Goal: Information Seeking & Learning: Learn about a topic

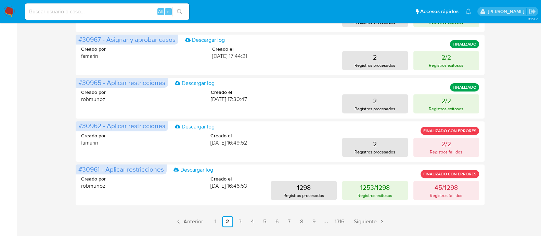
scroll to position [335, 0]
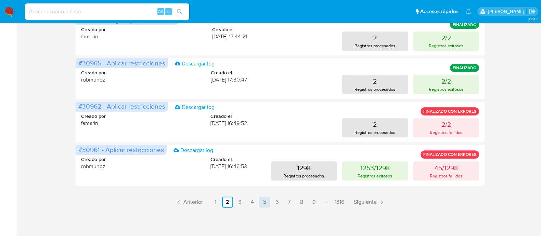
click at [260, 204] on link "5" at bounding box center [264, 201] width 11 height 11
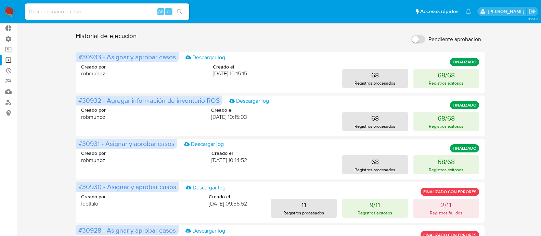
scroll to position [36, 0]
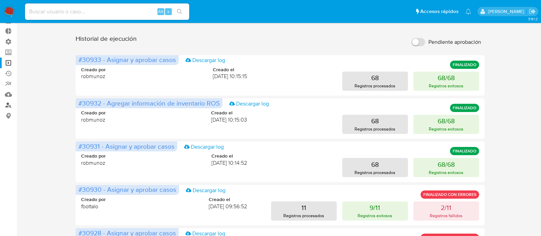
click at [7, 105] on link "Buscador de personas" at bounding box center [40, 105] width 81 height 11
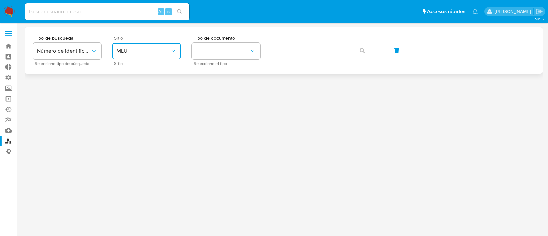
click at [129, 49] on span "MLU" at bounding box center [142, 51] width 53 height 7
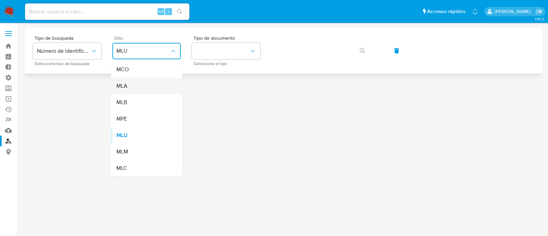
click at [139, 80] on div "MLA" at bounding box center [144, 86] width 56 height 16
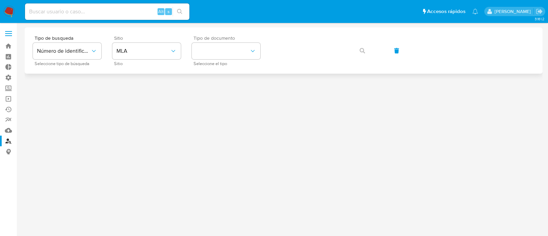
click at [234, 60] on div "Tipo de documento Seleccione el tipo" at bounding box center [226, 51] width 68 height 30
click at [241, 47] on button "identificationType" at bounding box center [226, 51] width 68 height 16
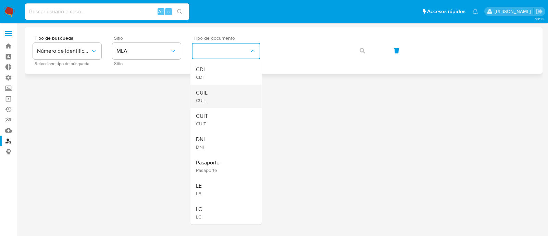
click at [230, 99] on div "CUIL CUIL" at bounding box center [224, 96] width 56 height 23
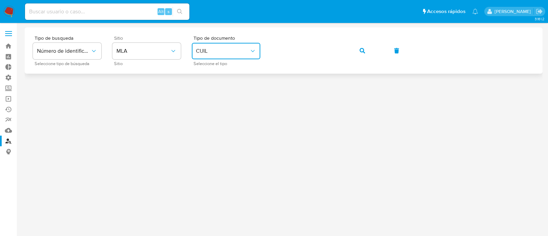
click at [363, 49] on icon "button" at bounding box center [361, 50] width 5 height 5
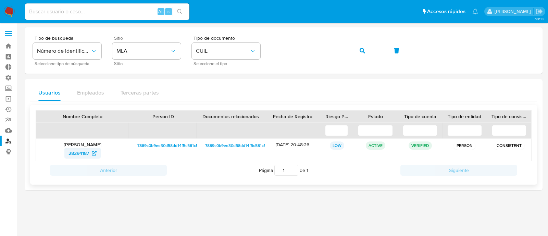
click at [80, 151] on span "28294187" at bounding box center [78, 153] width 21 height 11
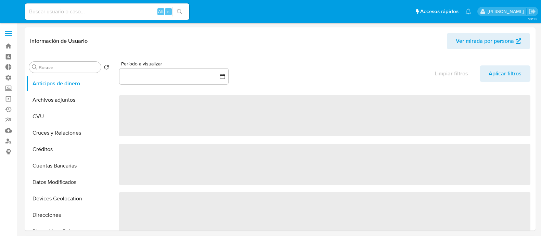
select select "10"
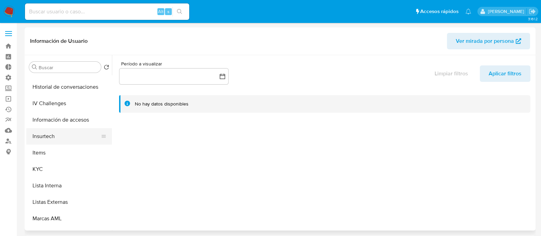
scroll to position [257, 0]
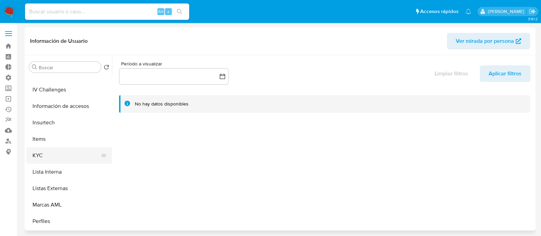
click at [52, 156] on button "KYC" at bounding box center [66, 155] width 80 height 16
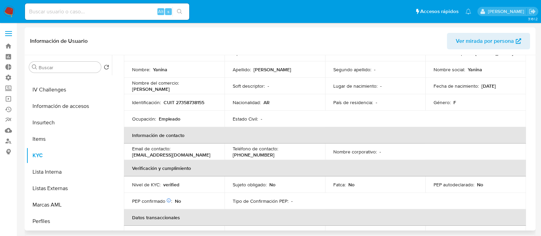
scroll to position [0, 0]
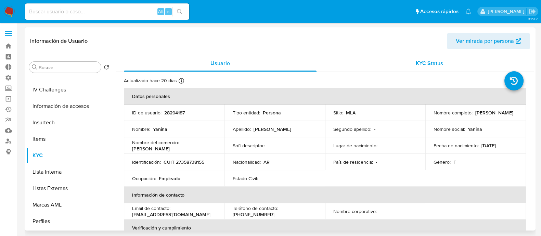
click at [407, 64] on div "KYC Status" at bounding box center [429, 63] width 193 height 16
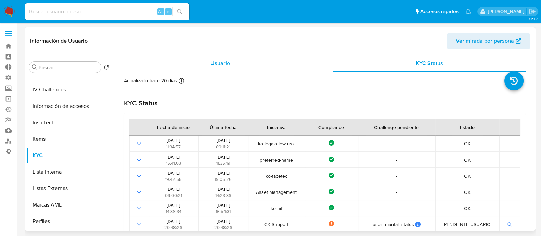
click at [216, 59] on div "Usuario" at bounding box center [220, 63] width 193 height 16
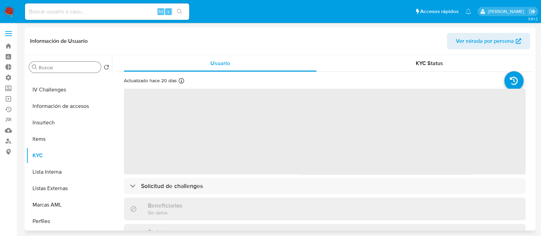
click at [79, 66] on input "Buscar" at bounding box center [69, 67] width 60 height 6
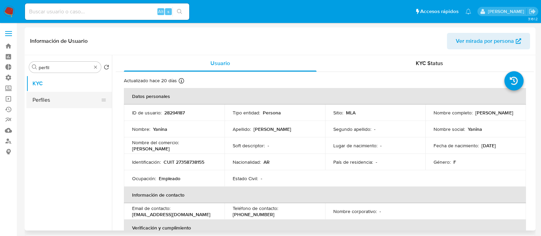
click at [64, 97] on button "Perfiles" at bounding box center [66, 100] width 80 height 16
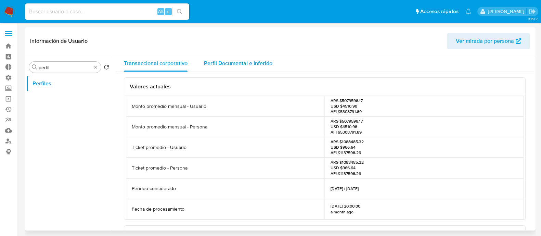
click at [254, 68] on div "Perfil Documental e Inferido" at bounding box center [238, 63] width 68 height 16
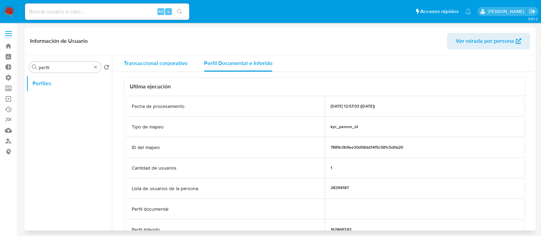
click at [166, 68] on div "Transaccional corporativo" at bounding box center [156, 63] width 64 height 16
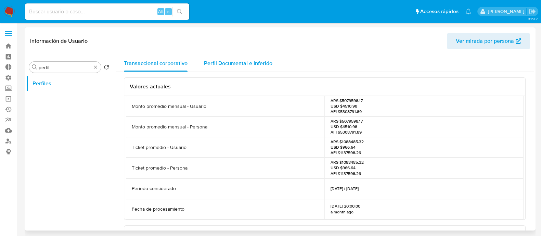
click at [246, 63] on span "Perfil Documental e Inferido" at bounding box center [238, 63] width 68 height 8
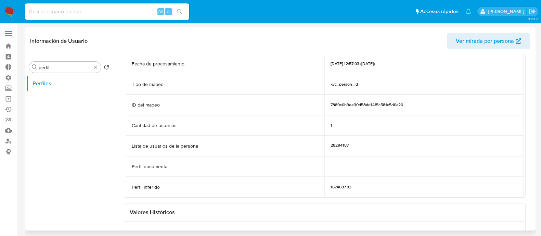
scroll to position [42, 0]
drag, startPoint x: 73, startPoint y: 68, endPoint x: 3, endPoint y: 66, distance: 69.5
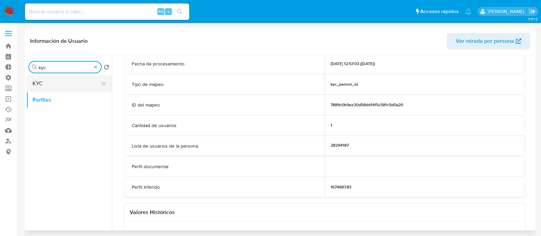
type input "kyc"
click at [56, 84] on button "KYC" at bounding box center [66, 83] width 80 height 16
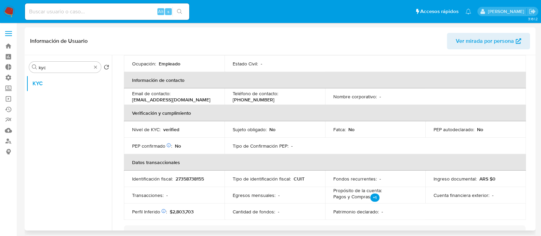
scroll to position [128, 0]
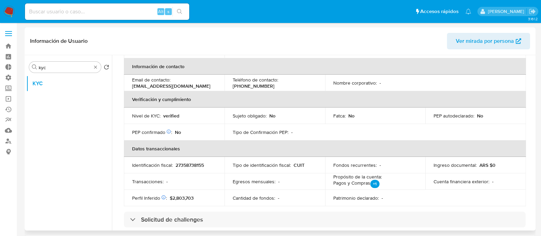
click at [289, 154] on th "Datos transaccionales" at bounding box center [325, 148] width 402 height 16
